Goal: Information Seeking & Learning: Compare options

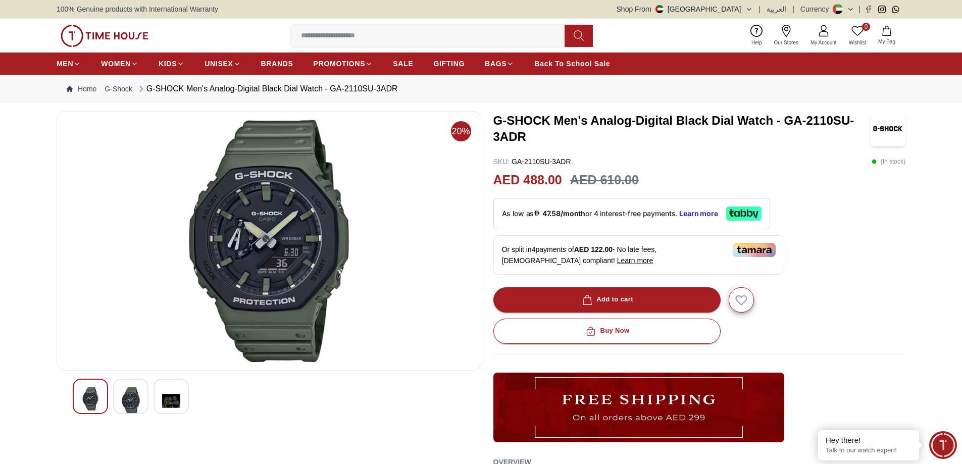
click at [8, 226] on section "20% G-SHOCK Men's Analog-Digital Black Dial Watch - GA-2110SU-3ADR SKU : GA-211…" at bounding box center [481, 402] width 962 height 583
click at [459, 35] on input at bounding box center [432, 36] width 282 height 20
paste input "**********"
type input "**********"
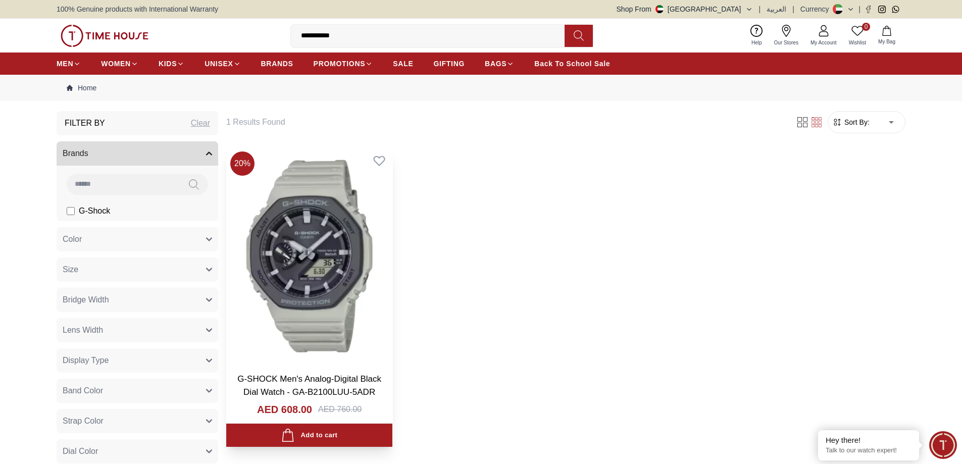
click at [321, 269] on img at bounding box center [309, 255] width 166 height 217
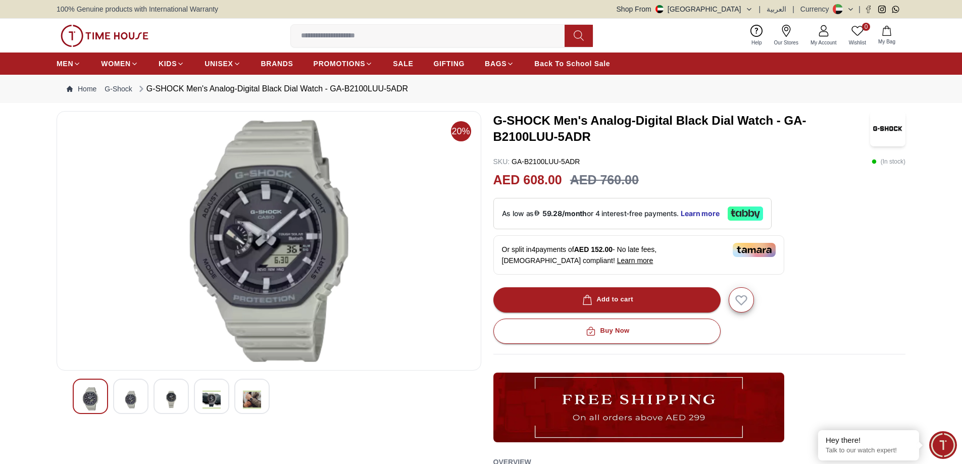
click at [253, 398] on img at bounding box center [252, 399] width 18 height 25
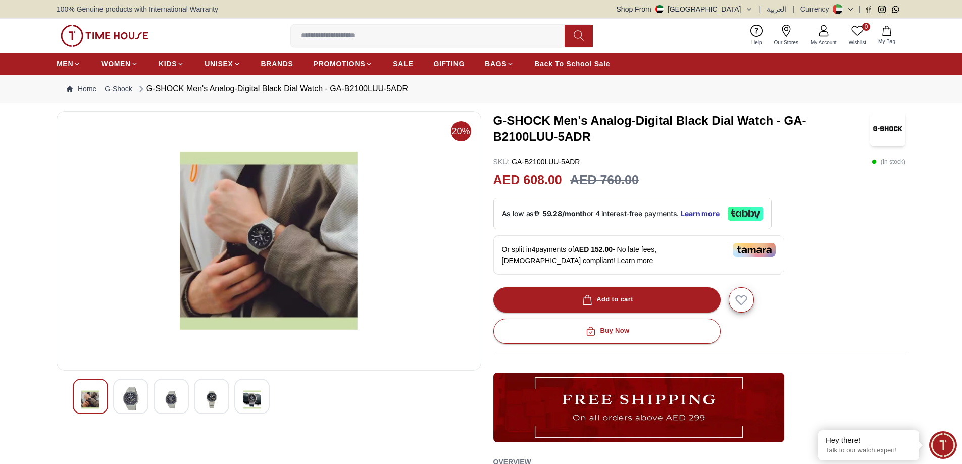
click at [210, 394] on img at bounding box center [211, 399] width 18 height 25
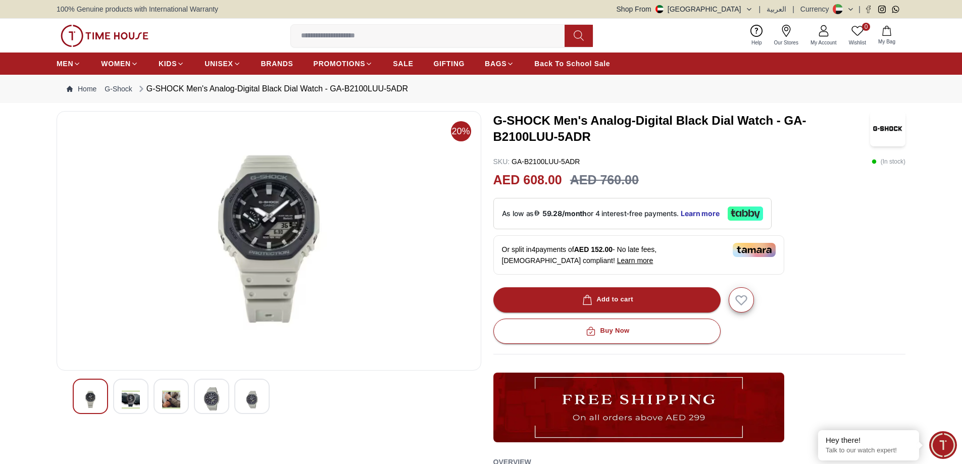
click at [178, 400] on img at bounding box center [171, 399] width 18 height 25
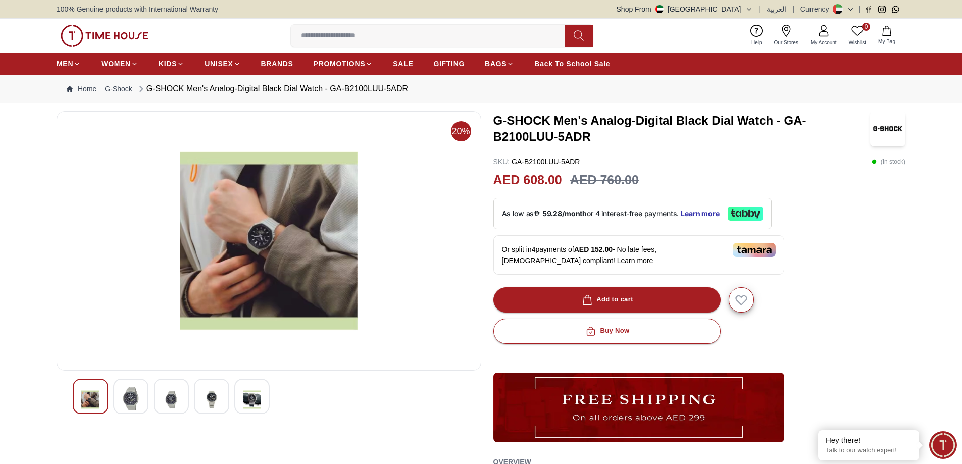
click at [130, 399] on img at bounding box center [131, 398] width 18 height 23
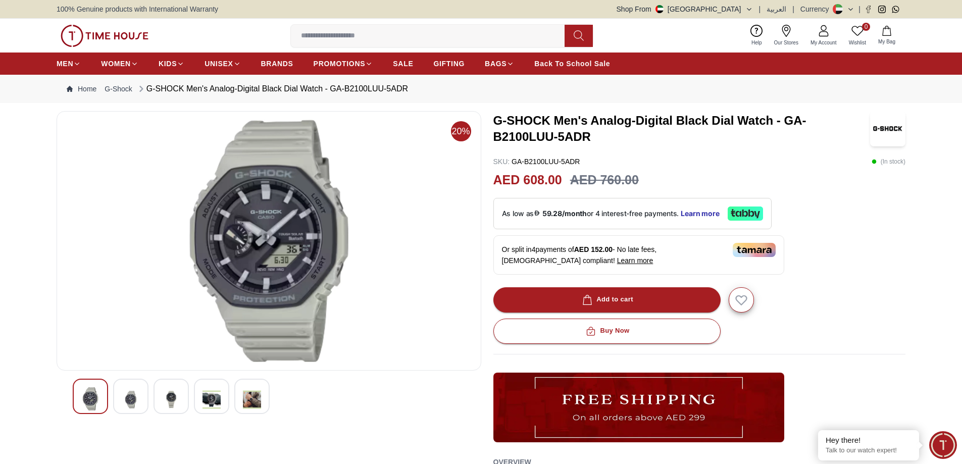
click at [162, 397] on div at bounding box center [170, 396] width 35 height 35
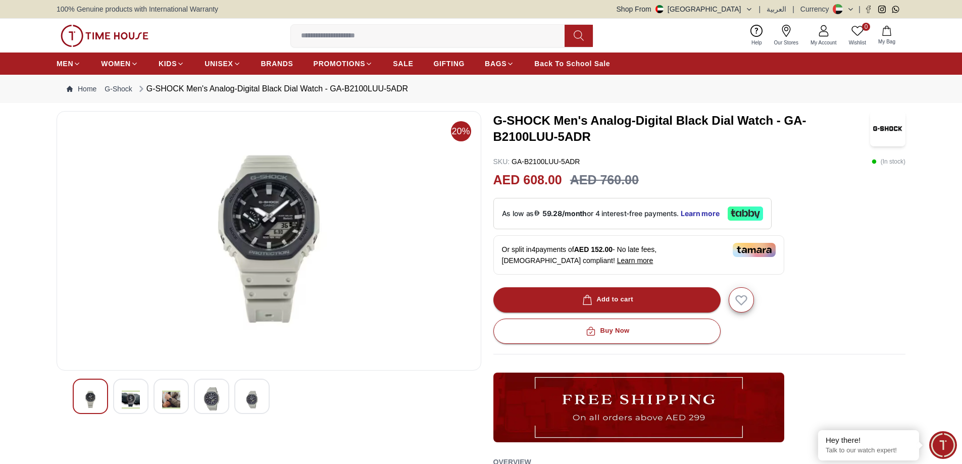
click at [222, 398] on div at bounding box center [211, 396] width 35 height 35
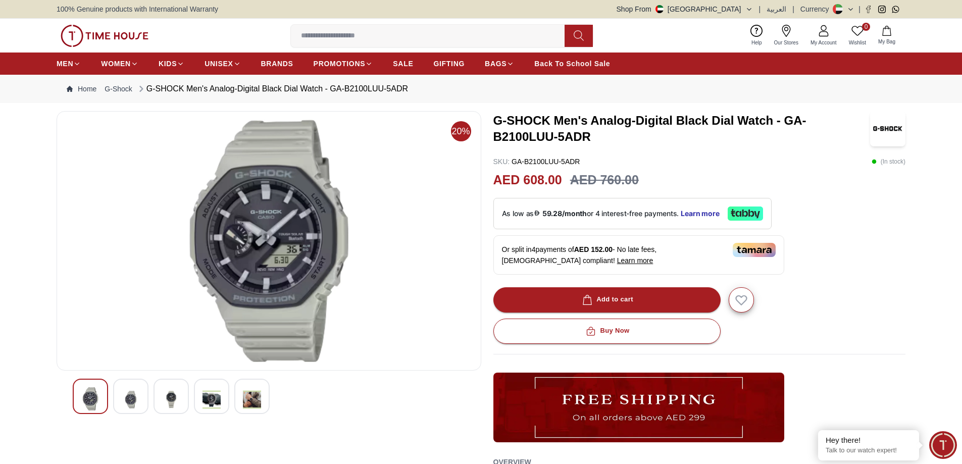
click at [247, 397] on img at bounding box center [252, 399] width 18 height 25
